Goal: Use online tool/utility: Utilize a website feature to perform a specific function

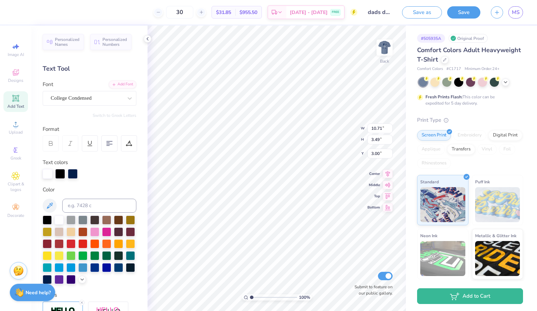
scroll to position [6, 1]
type textarea "DUDES DAY"
click at [461, 9] on button "Save" at bounding box center [463, 11] width 33 height 12
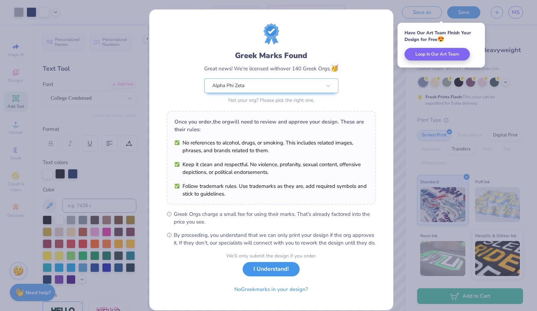
click at [275, 276] on button "I Understand!" at bounding box center [270, 269] width 57 height 14
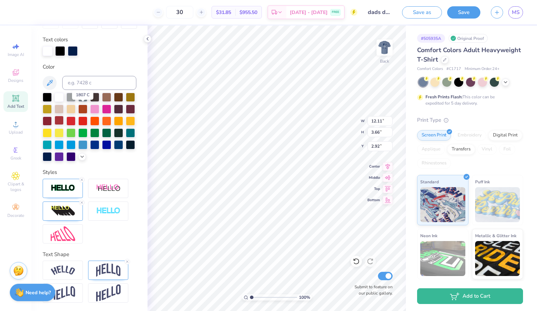
scroll to position [135, 0]
click at [114, 273] on img at bounding box center [108, 269] width 24 height 13
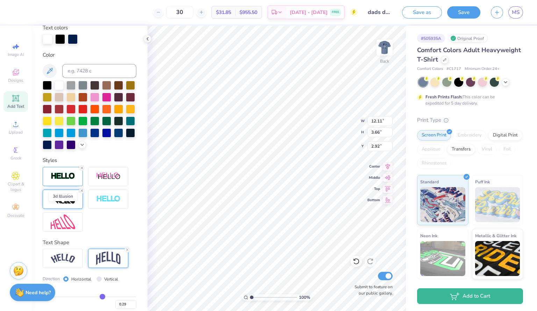
click at [68, 204] on img at bounding box center [63, 198] width 24 height 11
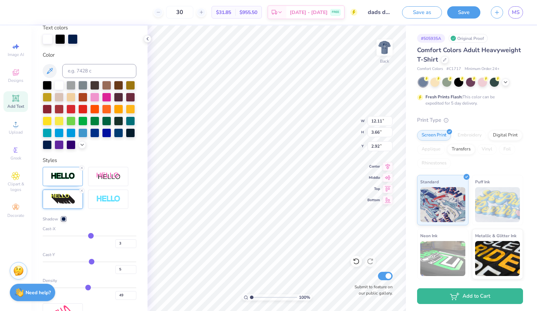
type input "1"
type input "0"
type input "-1"
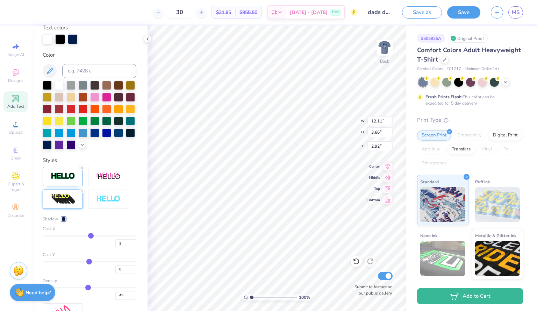
type input "-1"
type input "-2"
type input "-3"
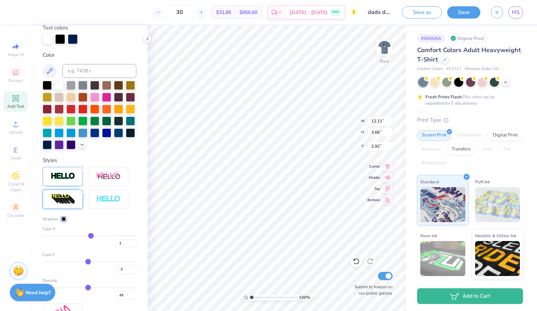
type input "-4"
type input "-3"
type input "-2"
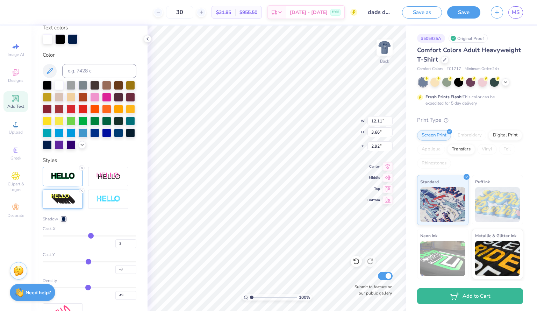
type input "-2"
type input "-1"
type input "0"
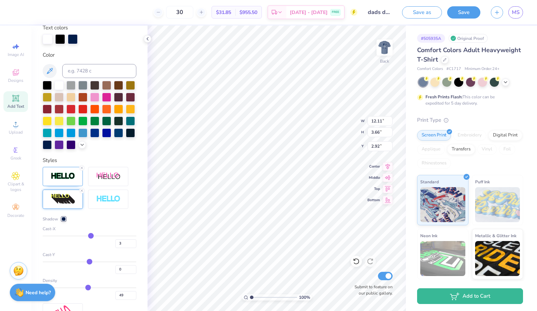
type input "1"
type input "2"
type input "1"
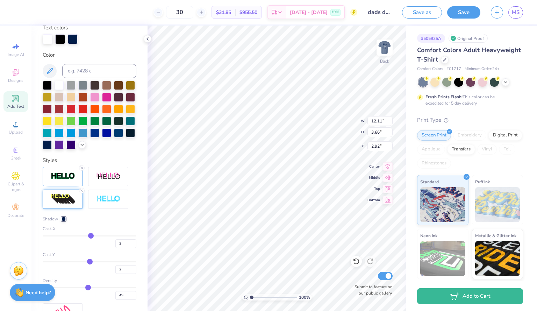
type input "1"
type input "0"
click at [87, 262] on input "range" at bounding box center [90, 261] width 94 height 1
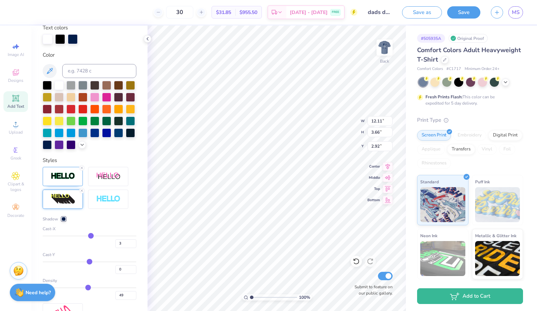
type input "3.51"
type input "1"
type input "0"
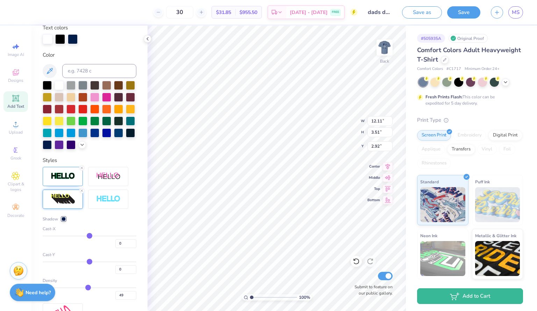
type input "-1"
type input "-2"
type input "-3"
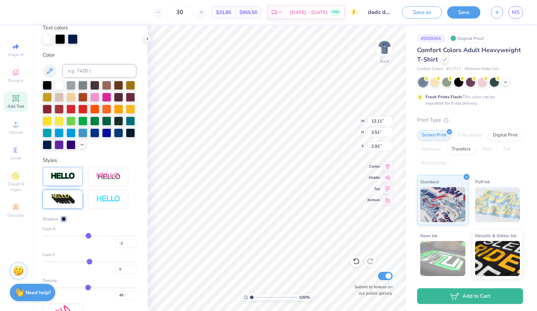
type input "-3"
type input "-2"
type input "-1"
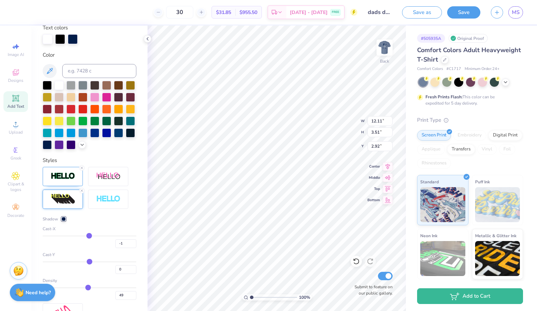
type input "0"
type input "1"
type input "2"
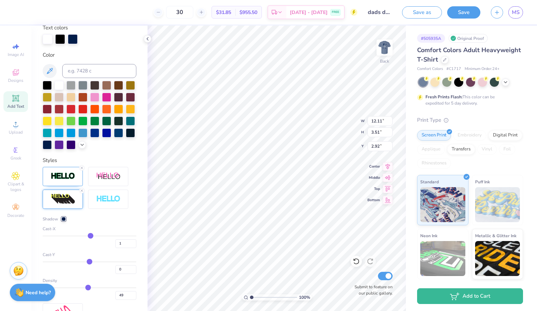
type input "2"
type input "1"
type input "11.99"
type input "0"
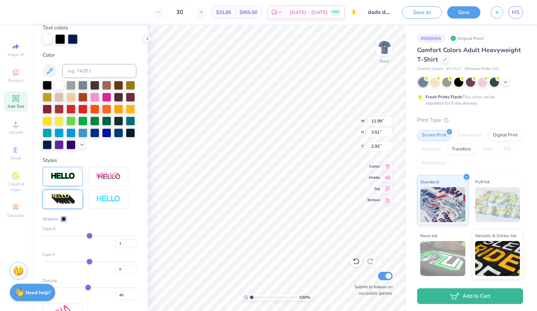
type input "0"
click at [87, 236] on input "range" at bounding box center [90, 235] width 94 height 1
click at [357, 261] on icon at bounding box center [356, 260] width 7 height 7
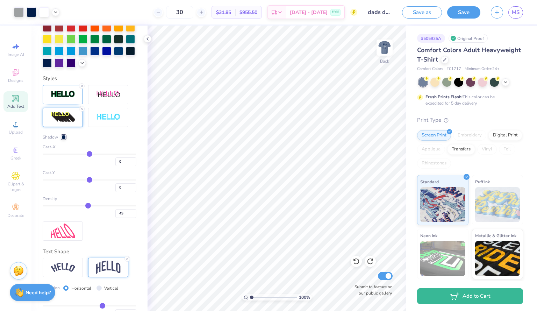
scroll to position [219, 0]
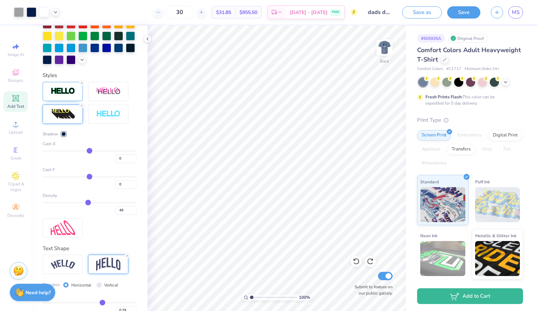
type input "52"
type input "53"
type input "54"
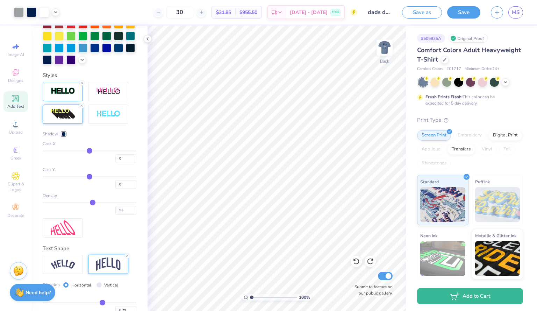
type input "54"
type input "53"
type input "52"
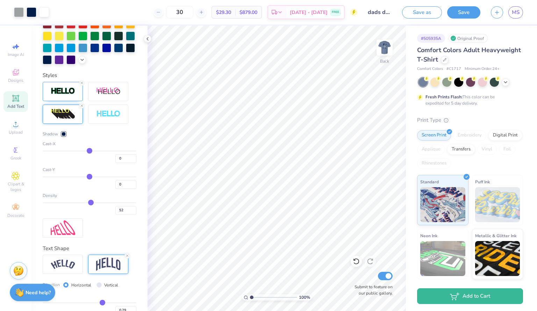
type input "51"
type input "50"
click at [86, 203] on input "range" at bounding box center [90, 202] width 94 height 1
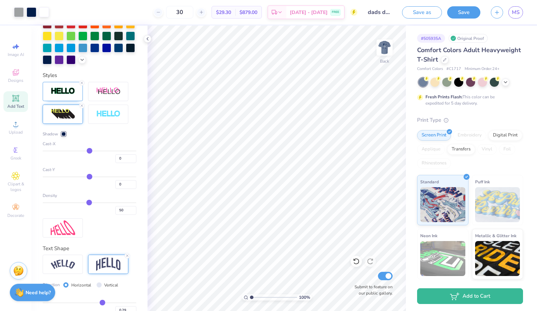
type input "49"
click at [356, 261] on icon at bounding box center [356, 260] width 7 height 7
click at [371, 260] on icon at bounding box center [369, 260] width 7 height 7
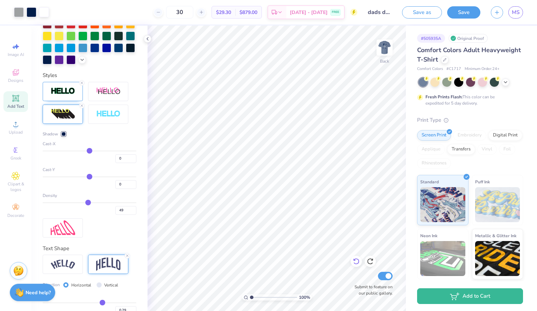
click at [354, 263] on icon at bounding box center [356, 260] width 7 height 7
type input "2"
type input "1"
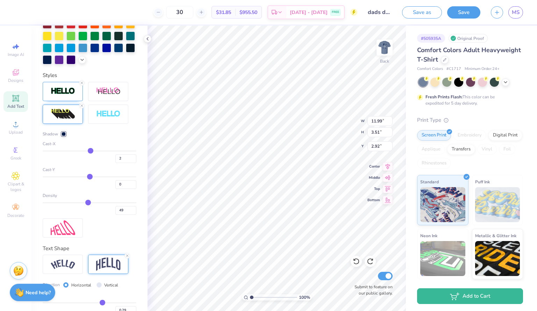
type input "1"
type input "2"
type input "3"
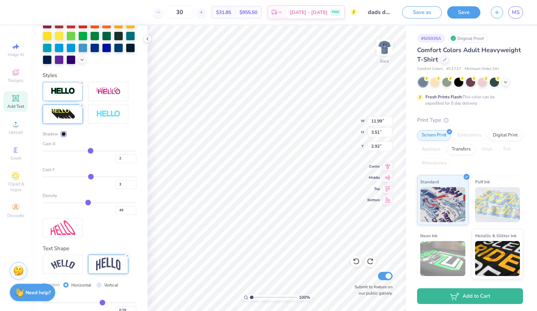
type input "4"
type input "3.62"
type input "3"
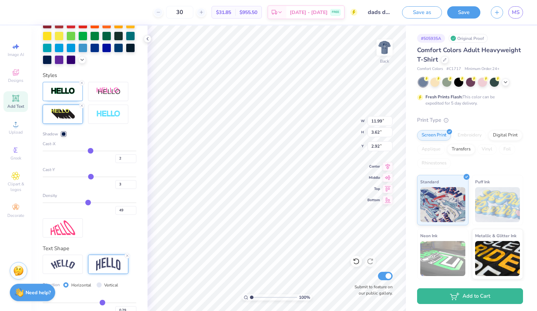
type input "2"
click at [88, 177] on input "range" at bounding box center [90, 176] width 94 height 1
type input "3.56"
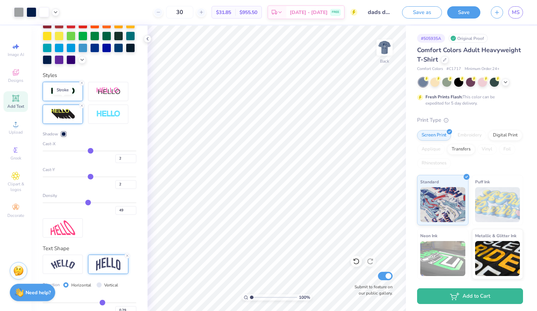
click at [65, 95] on img at bounding box center [63, 91] width 24 height 8
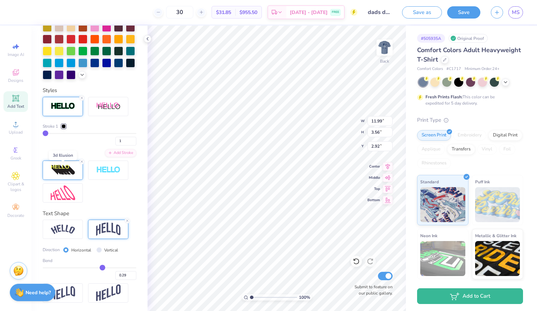
click at [64, 174] on img at bounding box center [63, 169] width 24 height 11
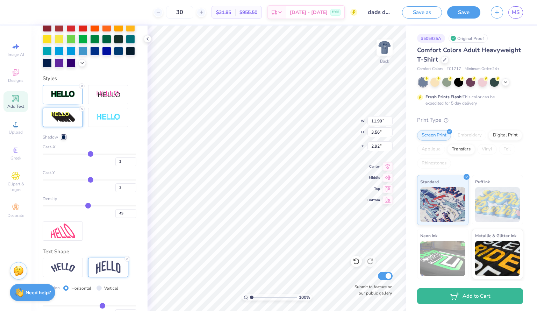
type input "9"
type input "13"
type input "16"
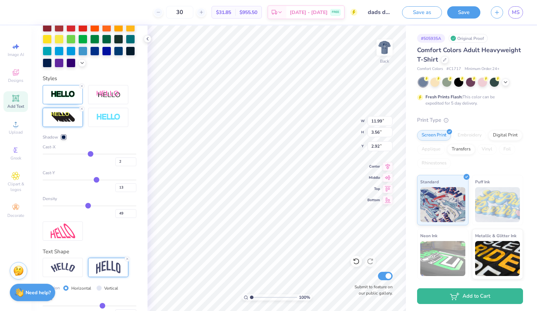
type input "16"
type input "17"
type input "20"
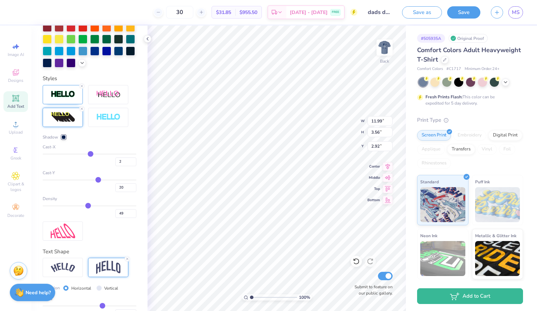
type input "21"
type input "22"
type input "24"
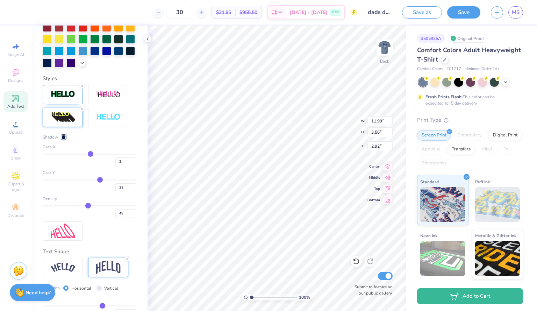
type input "24"
type input "25"
type input "27"
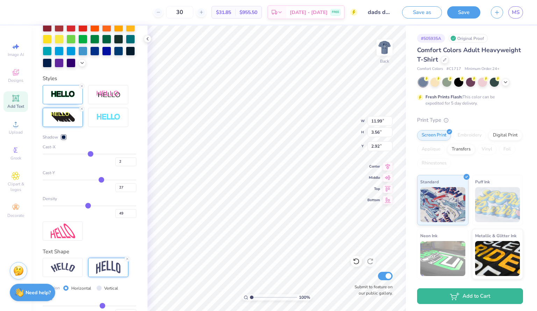
type input "30"
type input "32"
type input "33"
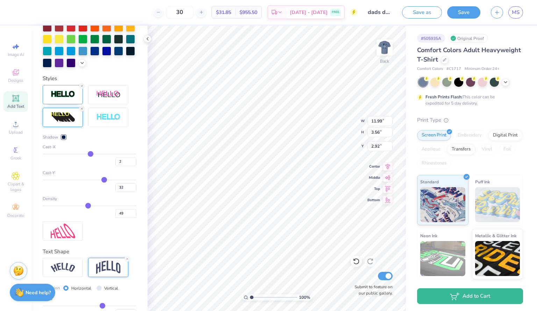
type input "33"
type input "34"
type input "35"
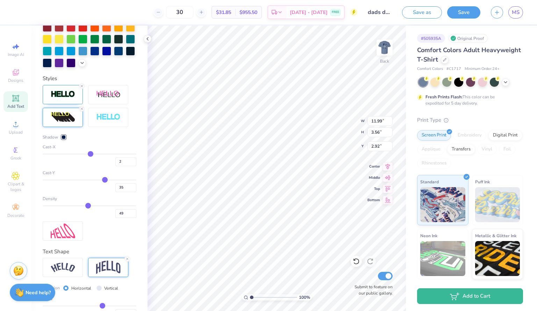
drag, startPoint x: 86, startPoint y: 191, endPoint x: 101, endPoint y: 190, distance: 15.0
type input "35"
click at [101, 180] on input "range" at bounding box center [90, 179] width 94 height 1
type input "4.70"
type input "34"
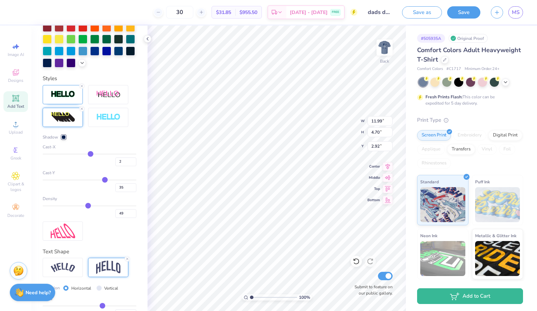
type input "34"
type input "30"
type input "27"
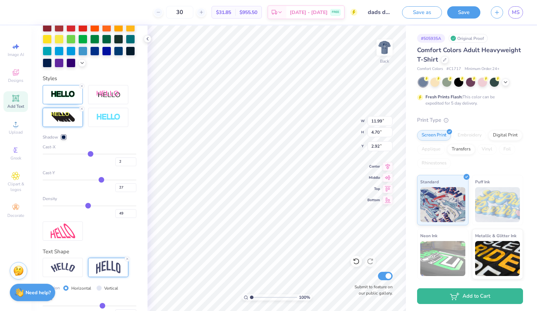
type input "26"
type input "24"
type input "23"
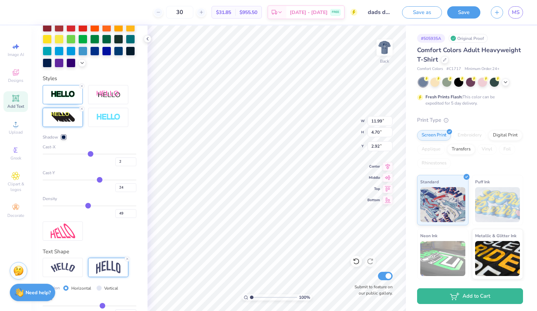
type input "23"
type input "22"
type input "21"
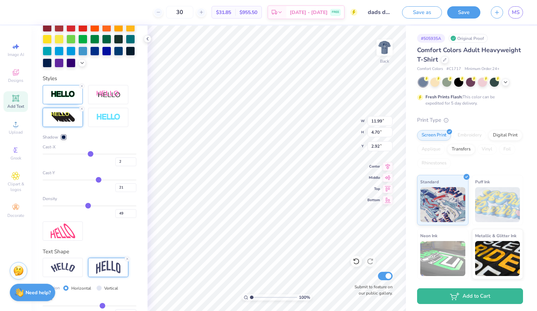
type input "20"
type input "18"
type input "16"
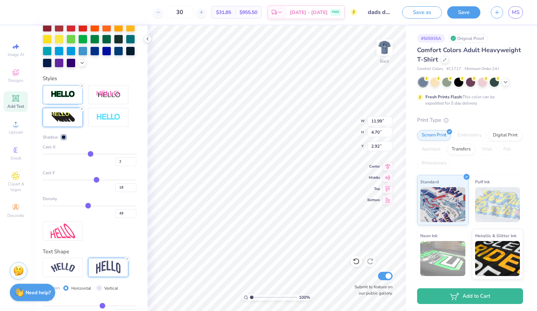
type input "16"
type input "14"
type input "13"
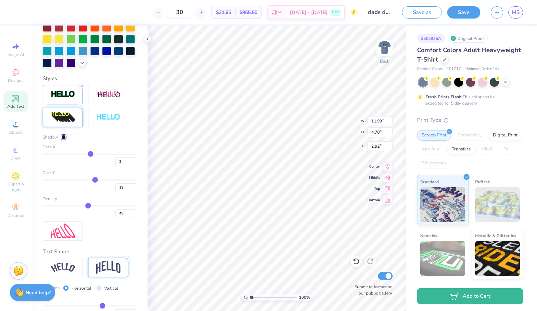
type input "12"
type input "11"
type input "9"
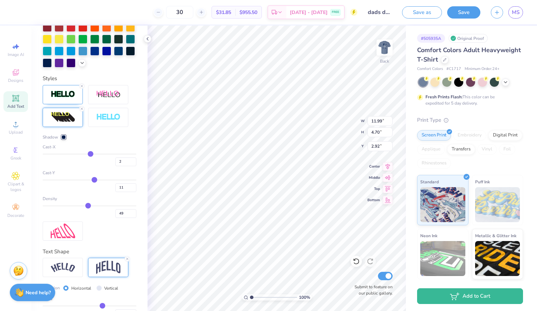
type input "9"
type input "8"
type input "6"
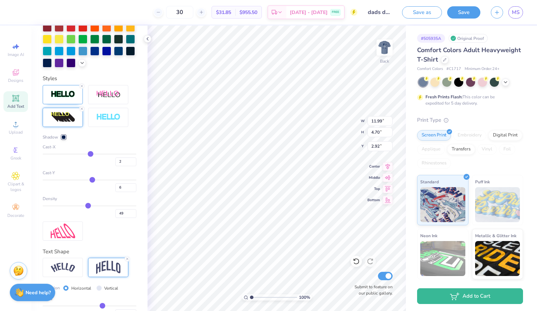
type input "5"
type input "4"
drag, startPoint x: 101, startPoint y: 190, endPoint x: 88, endPoint y: 191, distance: 12.9
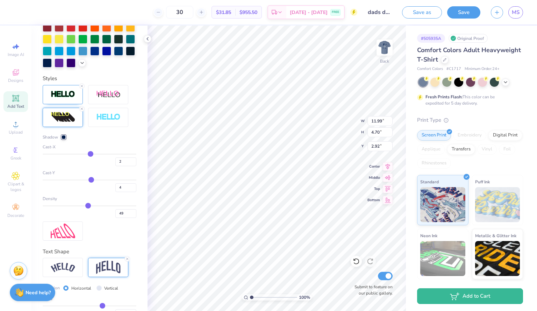
type input "4"
click at [88, 180] on input "range" at bounding box center [90, 179] width 94 height 1
type input "3.62"
type input "3"
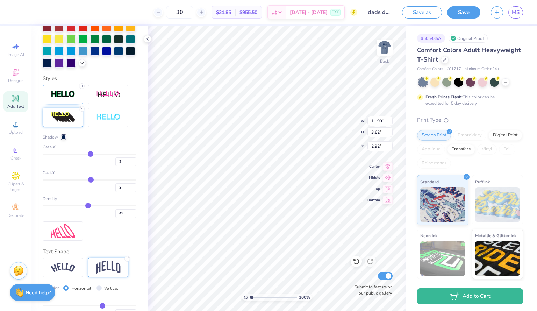
type input "0"
type input "-1"
type input "-2"
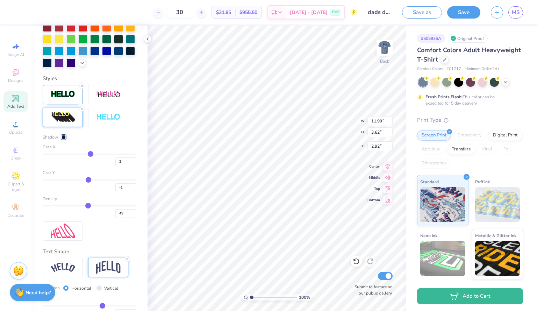
type input "-2"
type input "-3"
type input "-5"
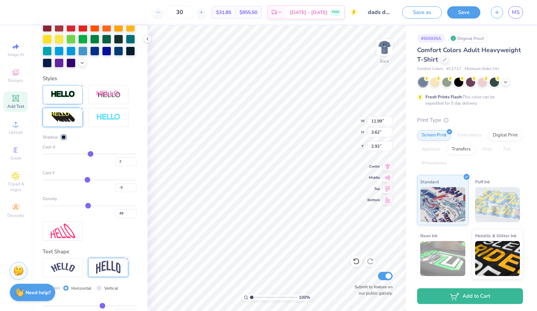
type input "-6"
type input "-8"
type input "-9"
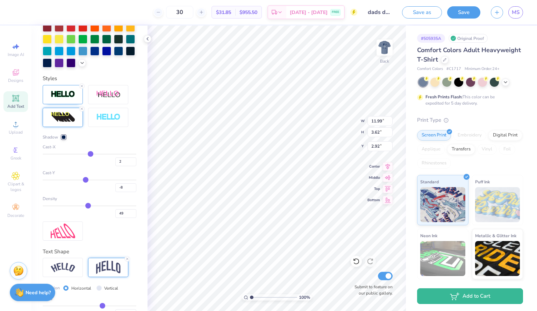
type input "-9"
type input "-10"
type input "-9"
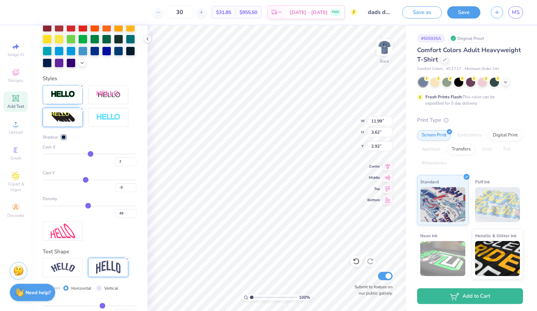
type input "-8"
type input "-7"
type input "-6"
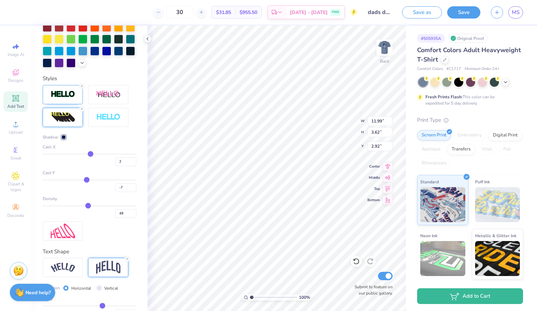
type input "-6"
type input "-5"
type input "-4"
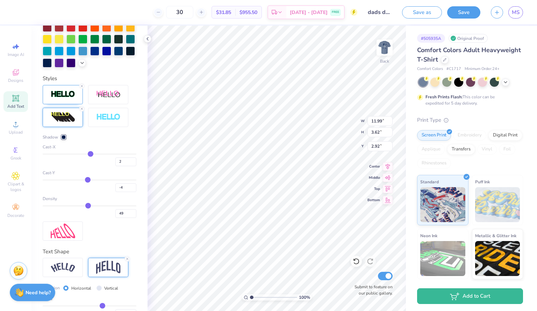
type input "3.66"
type input "2.77"
type input "-5"
click at [86, 180] on input "range" at bounding box center [90, 179] width 94 height 1
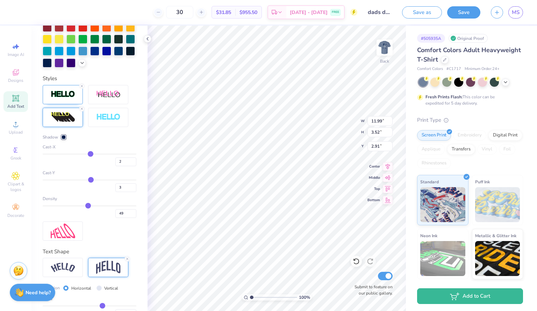
click at [88, 180] on input "range" at bounding box center [90, 179] width 94 height 1
click at [104, 176] on div "Cast-Y" at bounding box center [90, 172] width 94 height 6
click at [106, 272] on img at bounding box center [108, 266] width 24 height 13
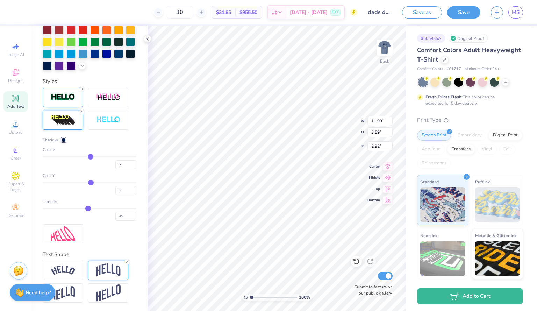
click at [70, 275] on img at bounding box center [63, 269] width 24 height 9
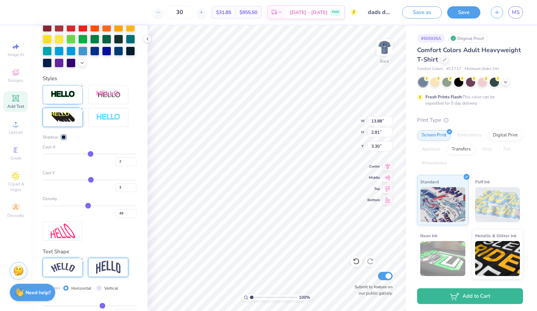
click at [125, 275] on div at bounding box center [108, 266] width 40 height 19
click at [129, 261] on icon at bounding box center [127, 258] width 4 height 4
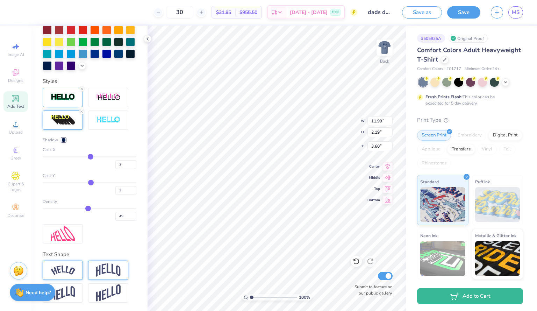
click at [73, 275] on img at bounding box center [63, 269] width 24 height 9
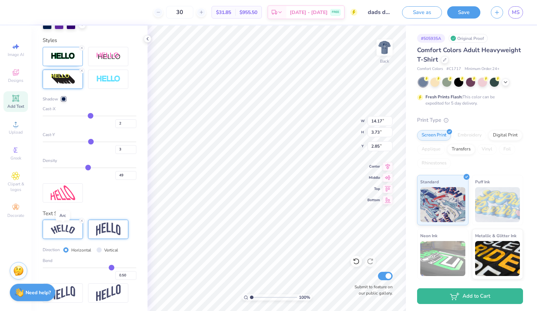
scroll to position [266, 0]
drag, startPoint x: 108, startPoint y: 266, endPoint x: 86, endPoint y: 270, distance: 22.1
click at [86, 268] on input "range" at bounding box center [90, 267] width 94 height 1
drag, startPoint x: 86, startPoint y: 268, endPoint x: 93, endPoint y: 267, distance: 7.0
click at [93, 267] on input "range" at bounding box center [90, 267] width 94 height 1
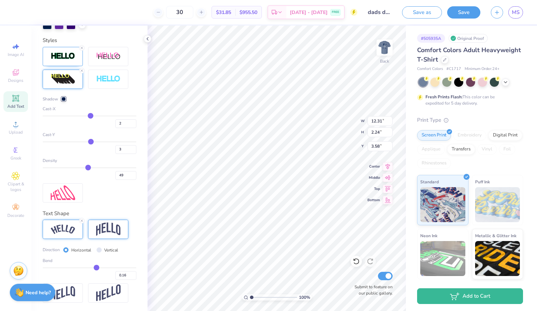
click at [92, 267] on input "range" at bounding box center [90, 267] width 94 height 1
click at [108, 204] on div "Personalized Names Personalized Numbers Text Tool Add Font Font College Condens…" at bounding box center [89, 168] width 116 height 285
click at [82, 220] on icon at bounding box center [82, 220] width 4 height 4
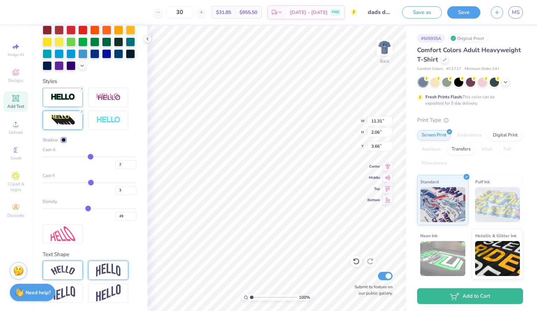
scroll to position [225, 0]
click at [106, 234] on div "Shadow Cast-X 2 Cast-Y 3 Density 49" at bounding box center [90, 165] width 94 height 155
click at [106, 276] on img at bounding box center [108, 269] width 24 height 13
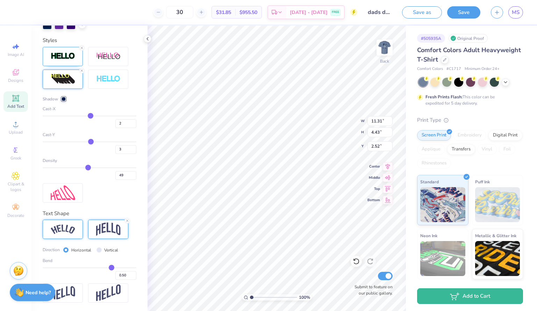
scroll to position [266, 0]
click at [126, 221] on icon at bounding box center [127, 220] width 4 height 4
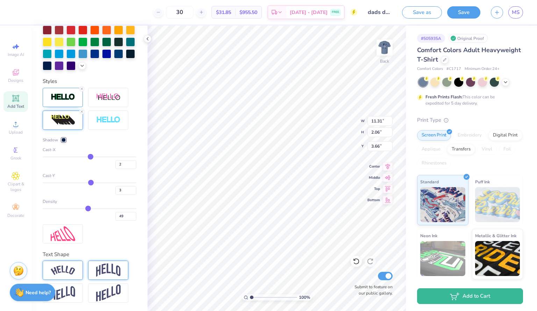
scroll to position [225, 0]
click at [112, 268] on img at bounding box center [108, 269] width 24 height 13
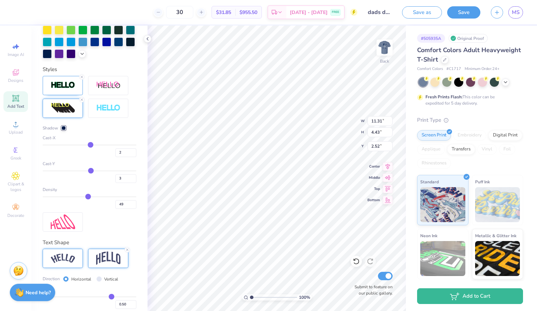
scroll to position [266, 0]
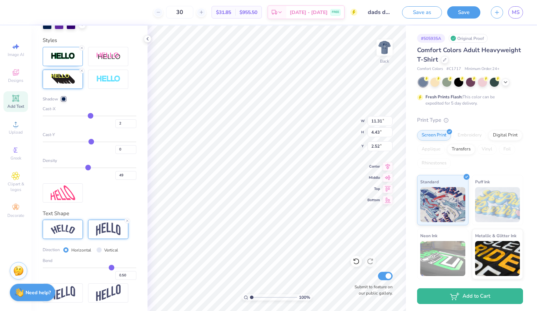
click at [88, 141] on input "range" at bounding box center [90, 141] width 94 height 1
click at [122, 148] on input "4" at bounding box center [125, 149] width 21 height 9
click at [120, 148] on input "4" at bounding box center [125, 149] width 21 height 9
click at [122, 177] on input "49" at bounding box center [125, 175] width 21 height 9
drag, startPoint x: 86, startPoint y: 116, endPoint x: 85, endPoint y: 113, distance: 3.8
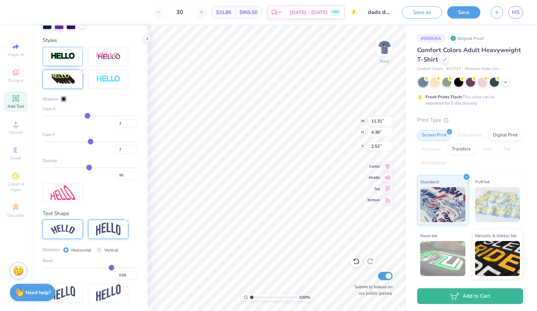
click at [85, 115] on input "range" at bounding box center [90, 115] width 94 height 1
click at [121, 123] on input "-5" at bounding box center [125, 123] width 21 height 9
click at [134, 140] on div "Personalized Names Personalized Numbers Text Tool Add Font Font College Condens…" at bounding box center [89, 168] width 116 height 285
drag, startPoint x: 108, startPoint y: 268, endPoint x: 93, endPoint y: 269, distance: 15.0
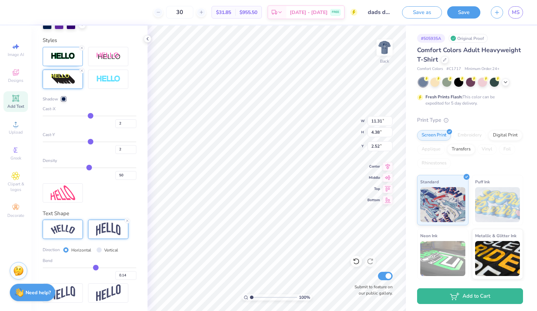
click at [93, 268] on input "range" at bounding box center [90, 267] width 94 height 1
drag, startPoint x: 93, startPoint y: 269, endPoint x: 101, endPoint y: 268, distance: 8.8
click at [101, 268] on input "range" at bounding box center [90, 267] width 94 height 1
click at [468, 19] on div "Save as Save MS" at bounding box center [469, 12] width 135 height 24
click at [463, 16] on button "Save" at bounding box center [463, 11] width 33 height 12
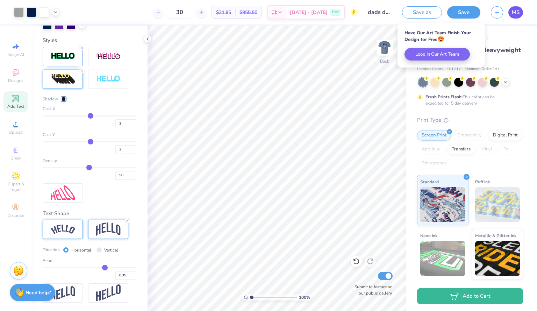
click at [513, 13] on span "MS" at bounding box center [515, 12] width 8 height 8
